Goal: Task Accomplishment & Management: Manage account settings

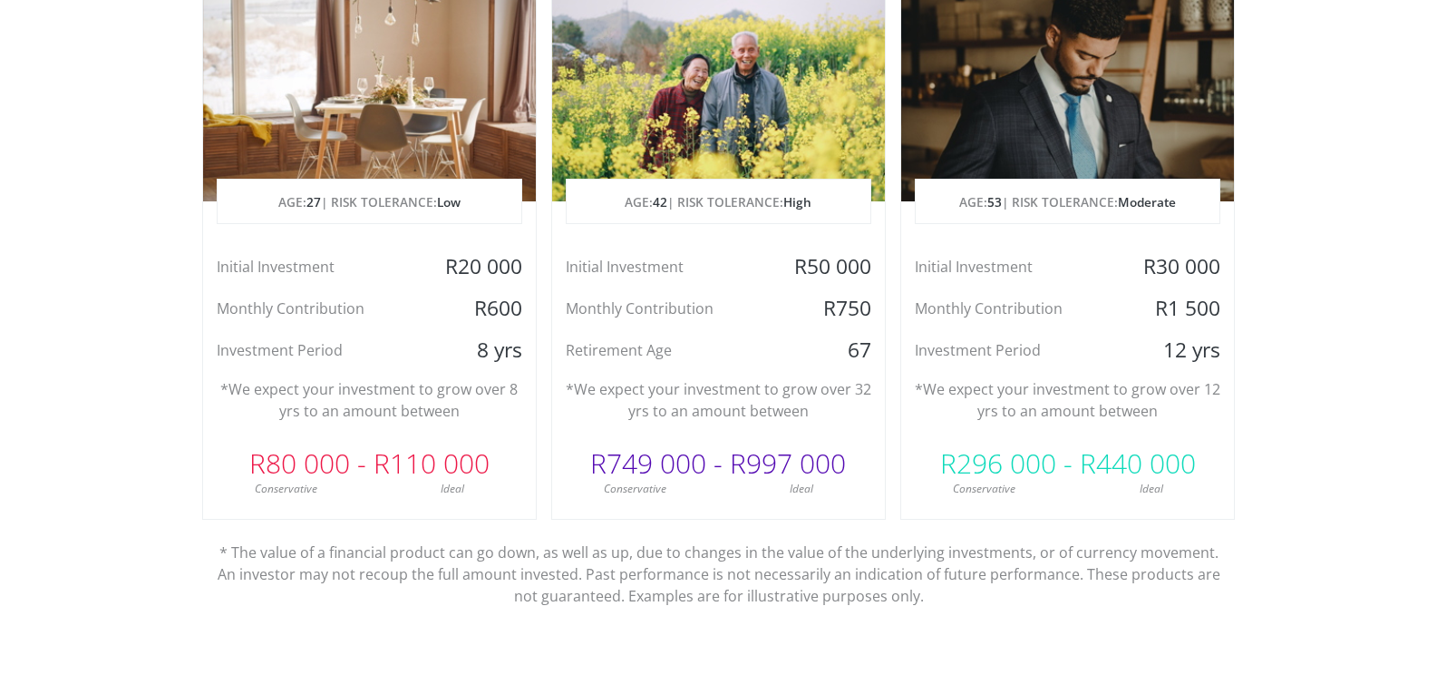
scroll to position [997, 0]
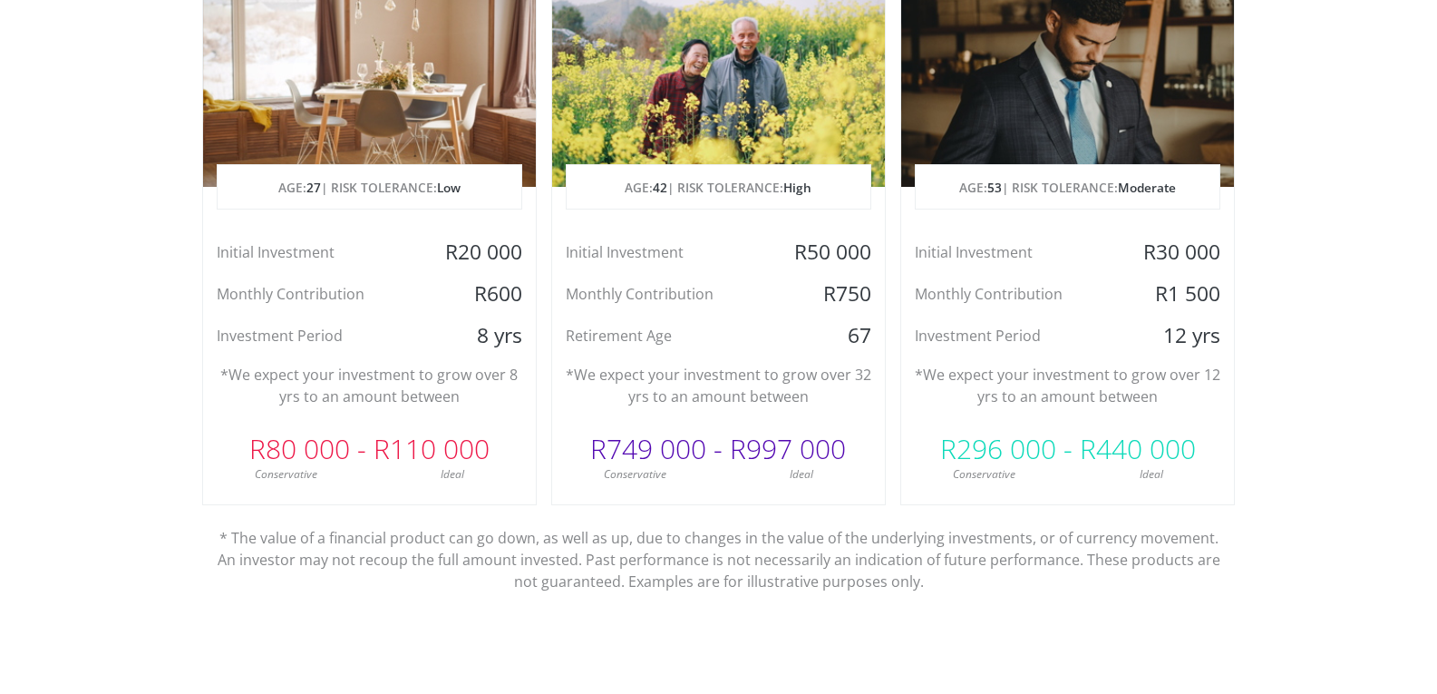
click at [1089, 102] on div at bounding box center [1067, 80] width 333 height 213
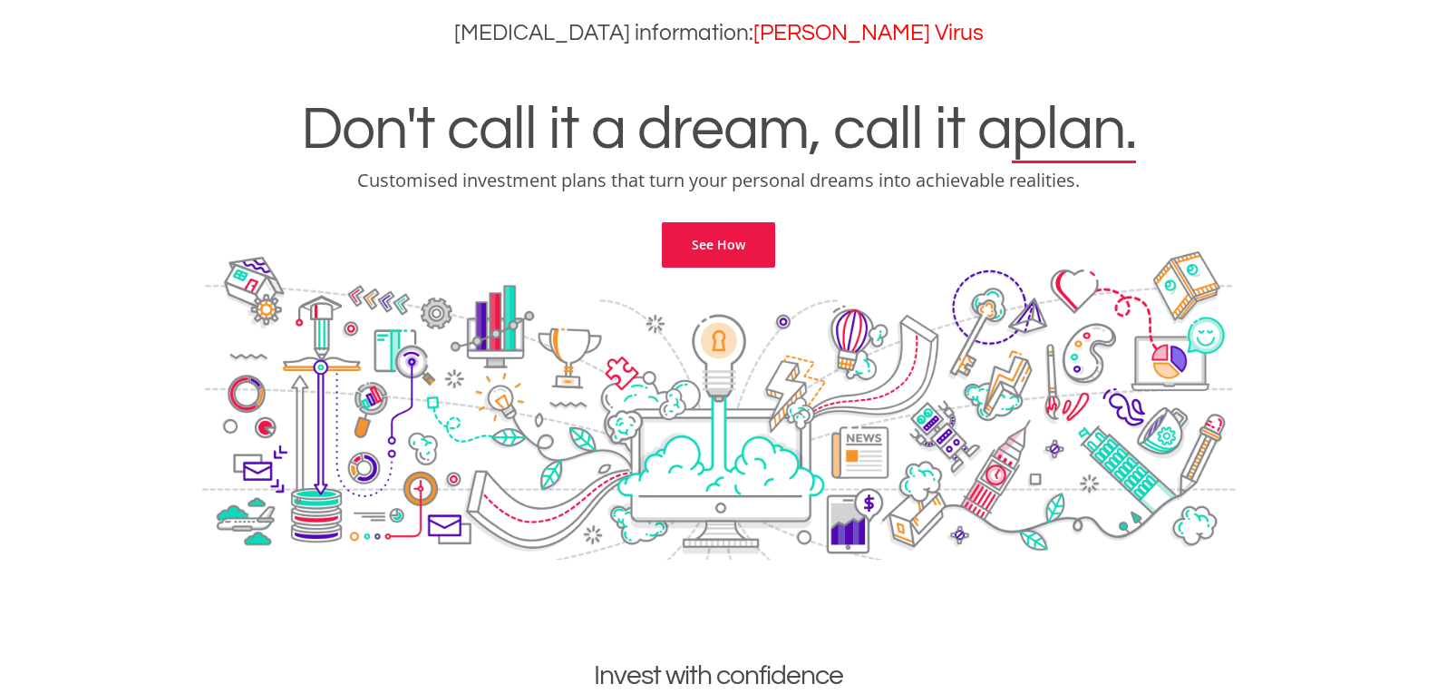
scroll to position [0, 0]
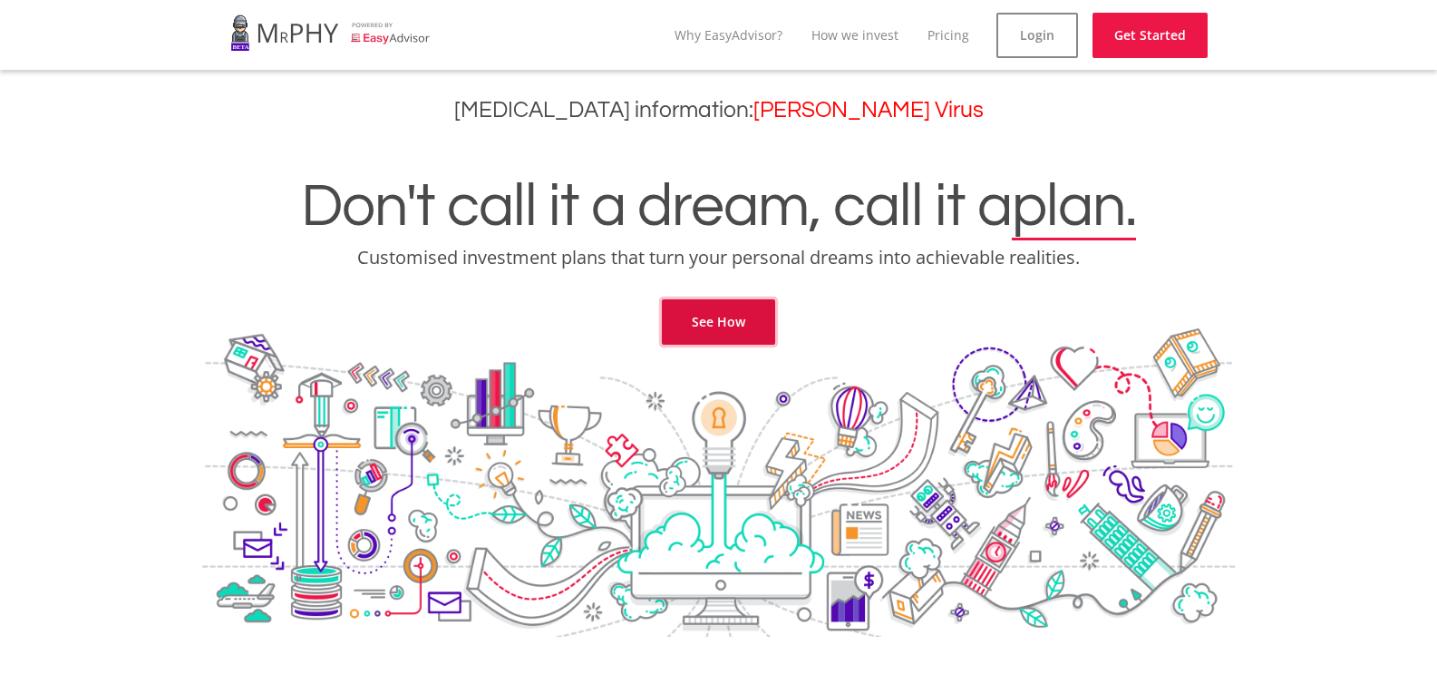
click at [718, 323] on link "See How" at bounding box center [718, 321] width 113 height 45
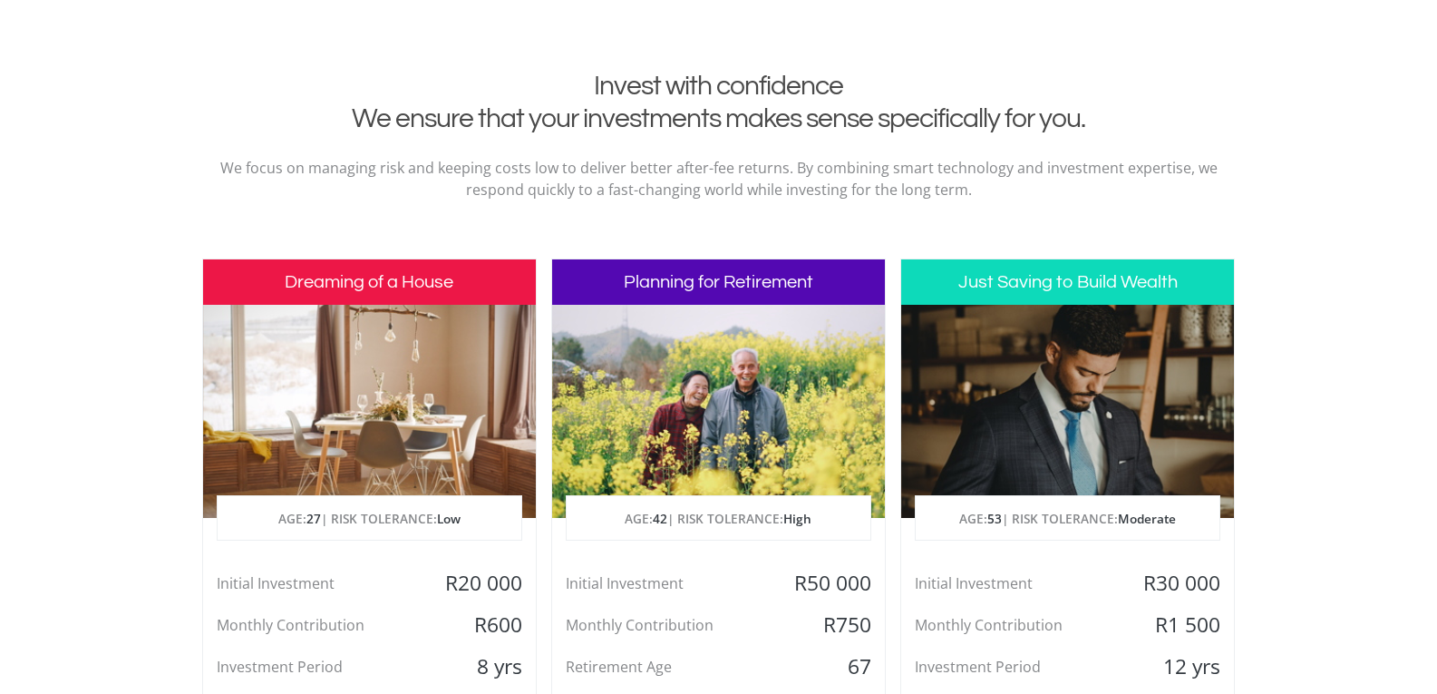
scroll to position [736, 0]
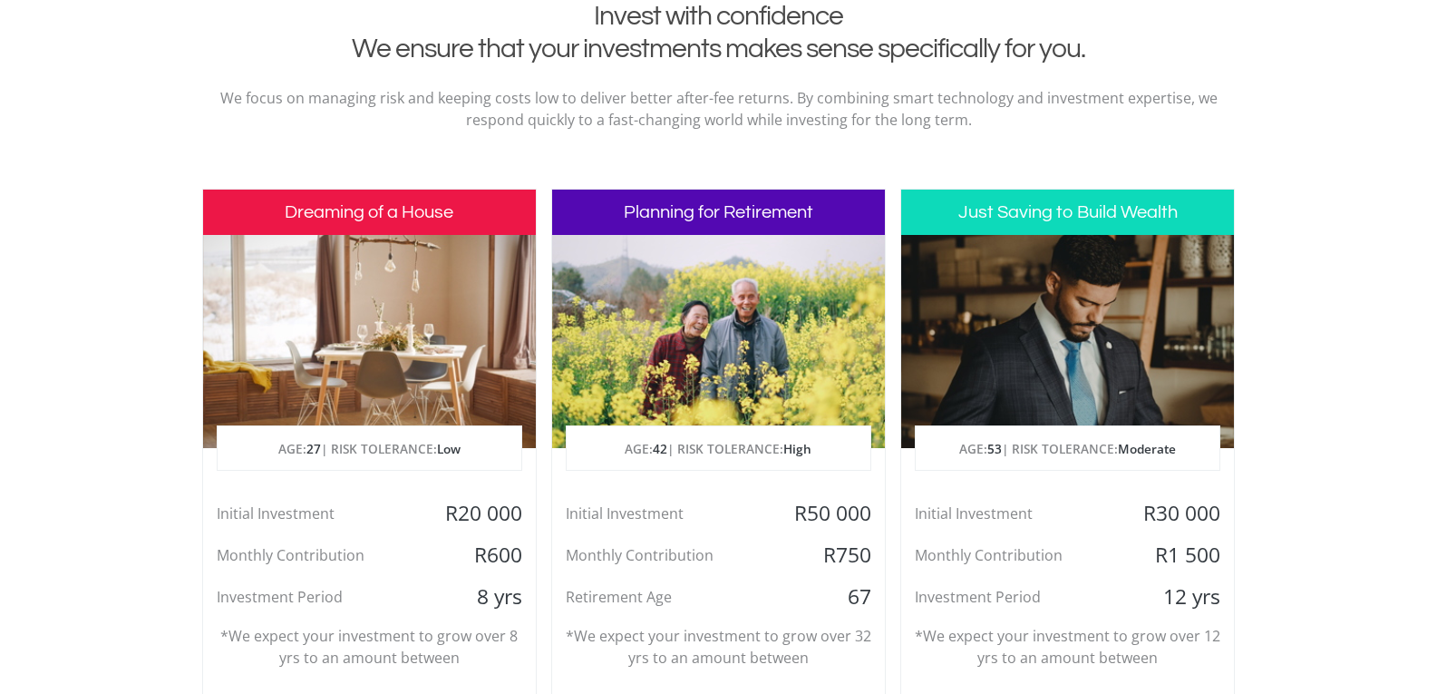
click at [750, 209] on h3 "Planning for Retirement" at bounding box center [718, 212] width 333 height 45
click at [747, 454] on p "AGE: [DEMOGRAPHIC_DATA] | RISK TOLERANCE: High" at bounding box center [719, 448] width 304 height 45
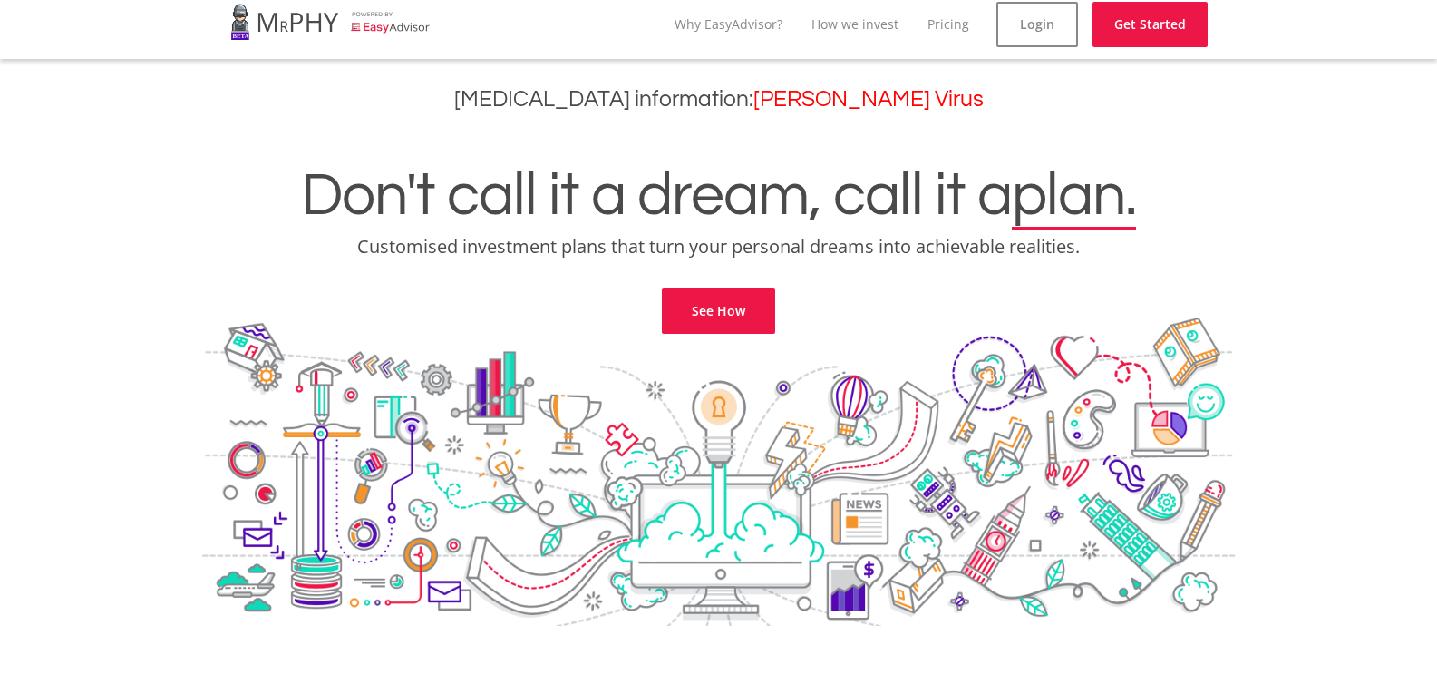
scroll to position [0, 0]
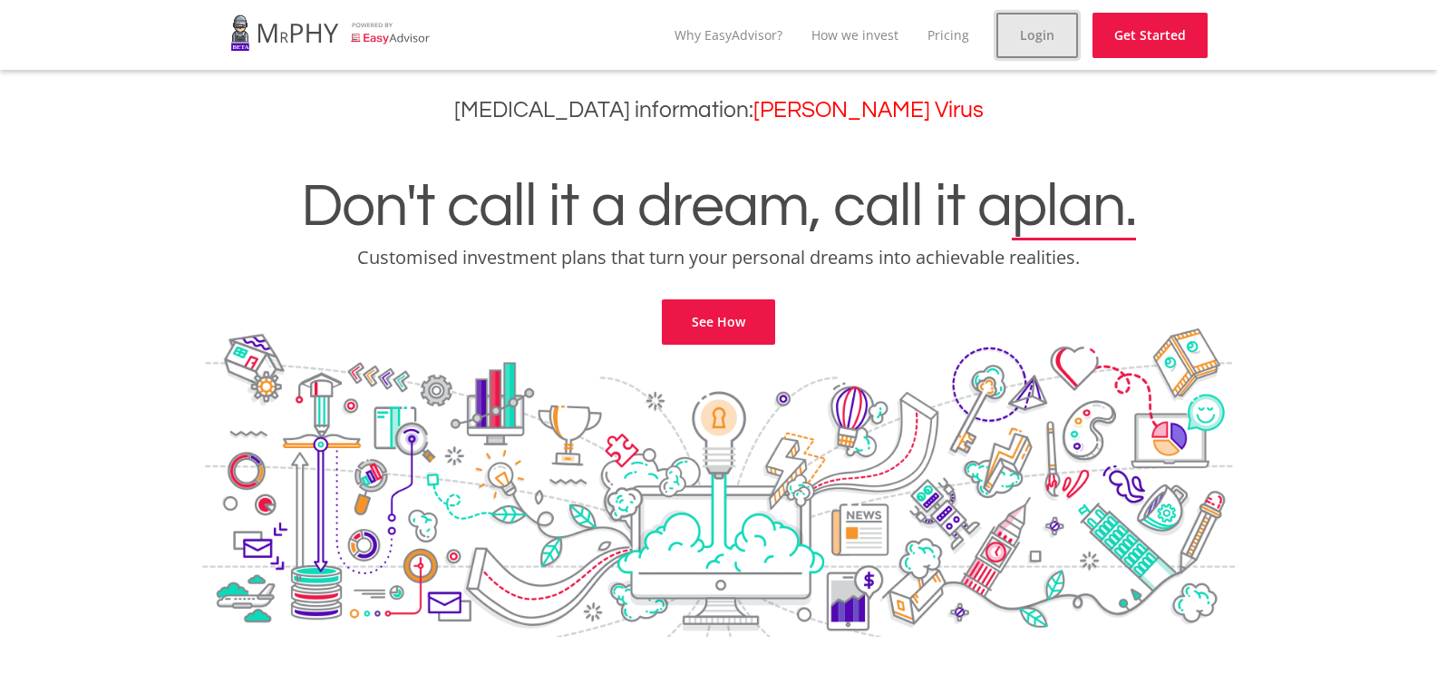
click at [1033, 36] on link "Login" at bounding box center [1037, 35] width 82 height 45
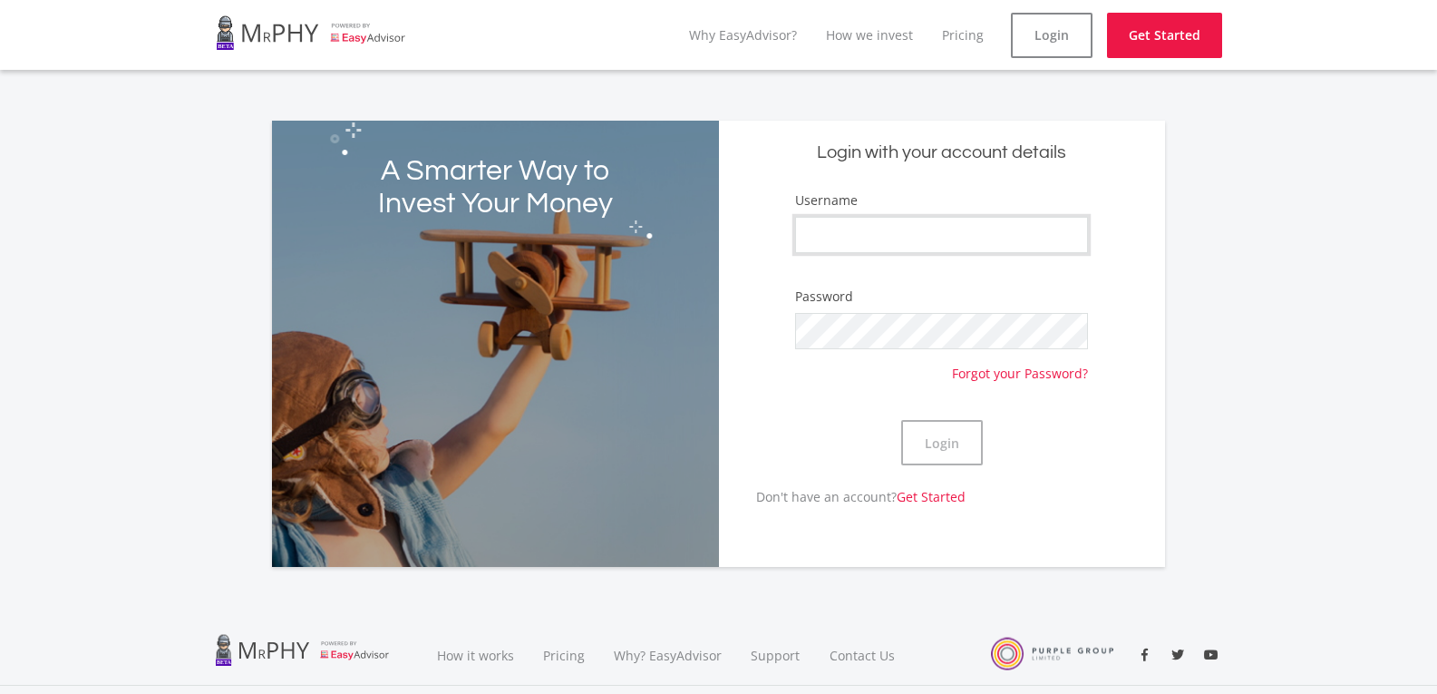
click at [888, 239] on input "Username" at bounding box center [942, 235] width 294 height 36
